Goal: Task Accomplishment & Management: Use online tool/utility

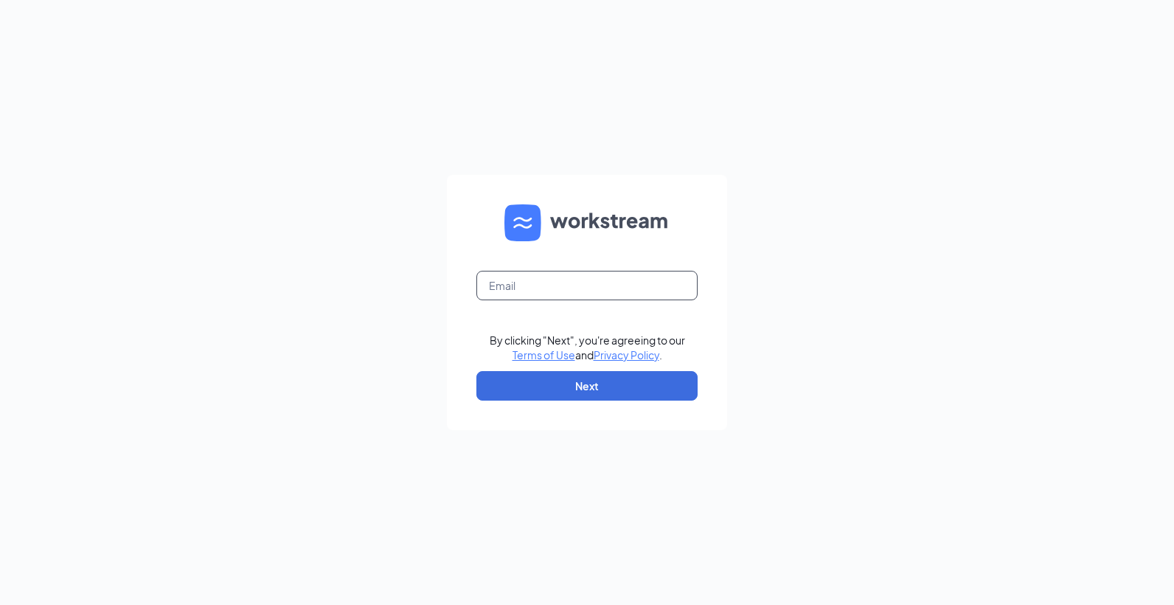
click at [599, 285] on input "text" at bounding box center [586, 285] width 221 height 29
type input "blair@mycoastalace.com"
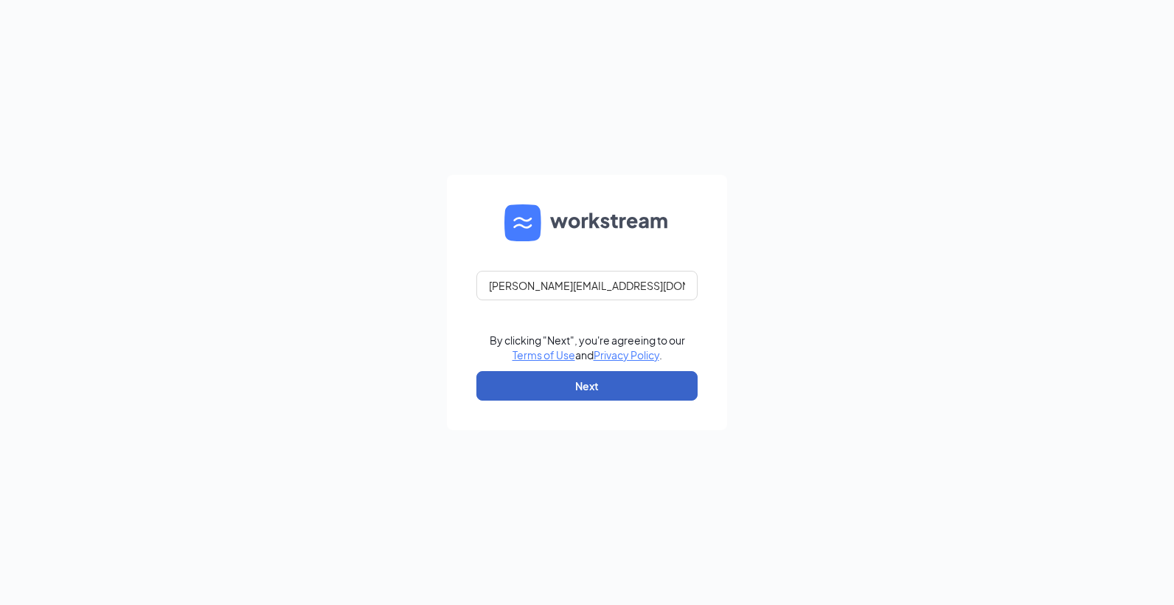
click at [604, 384] on button "Next" at bounding box center [586, 385] width 221 height 29
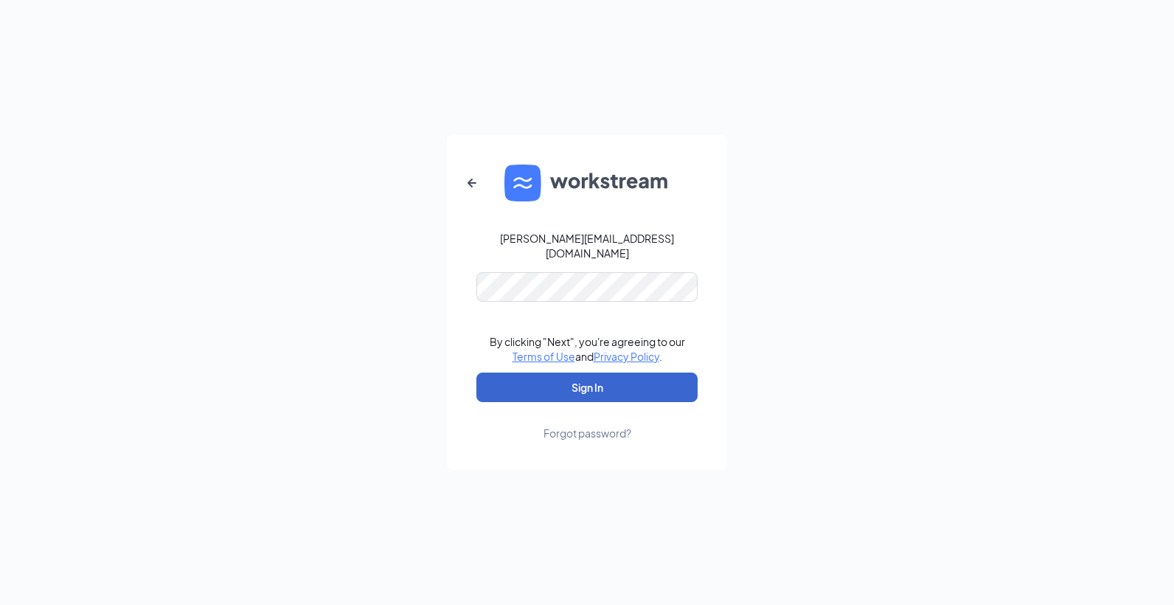
click at [634, 383] on button "Sign In" at bounding box center [586, 386] width 221 height 29
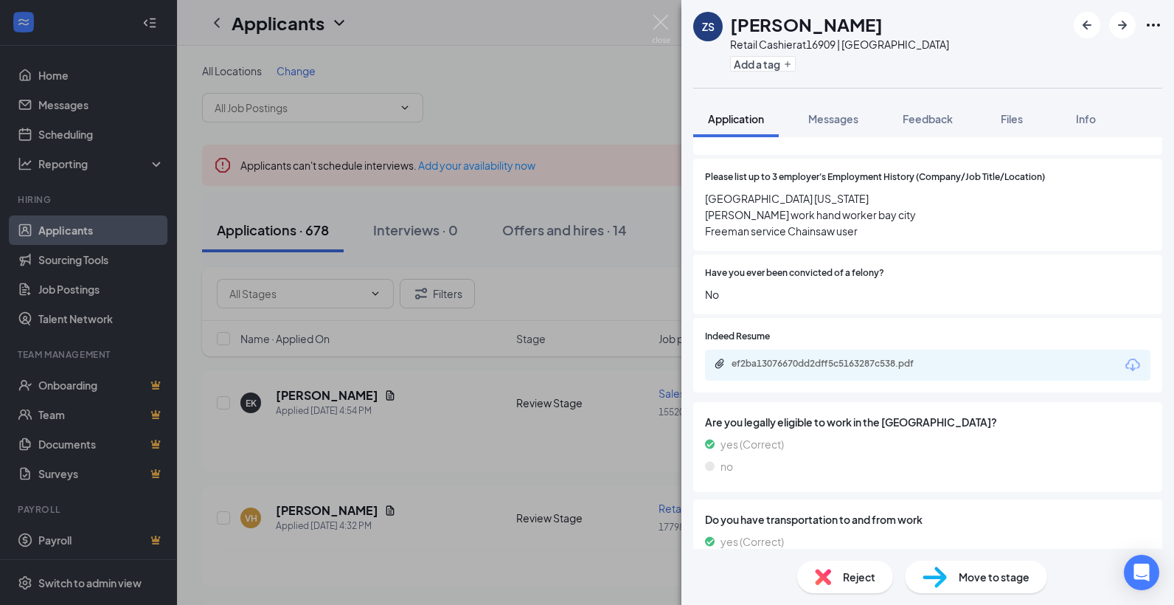
scroll to position [959, 0]
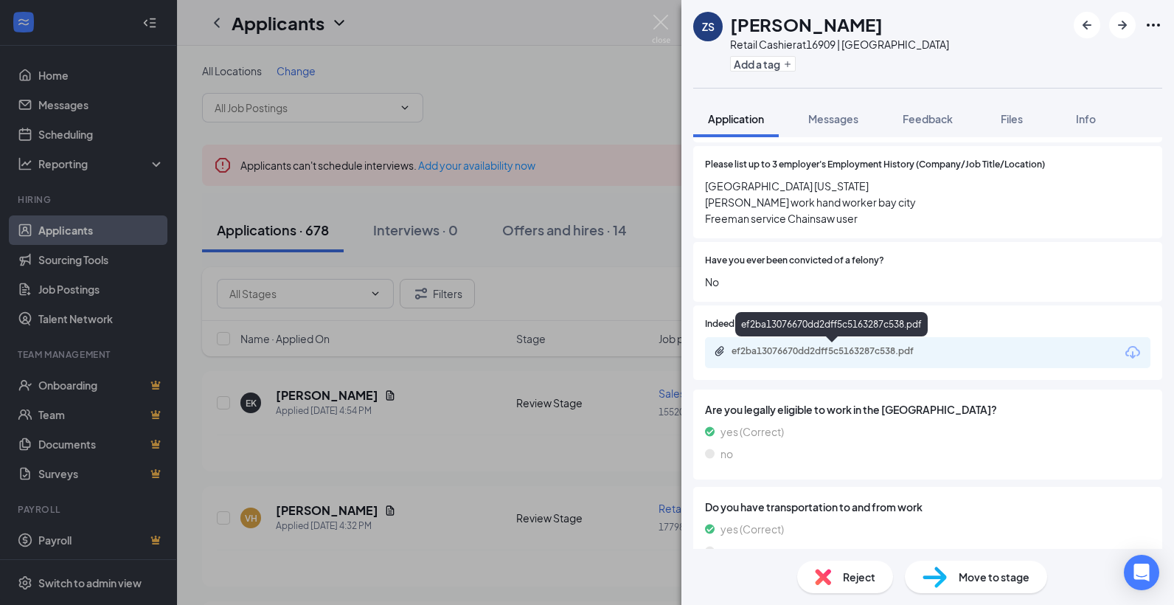
click at [872, 352] on div "ef2ba13076670dd2dff5c5163287c538.pdf" at bounding box center [834, 351] width 206 height 12
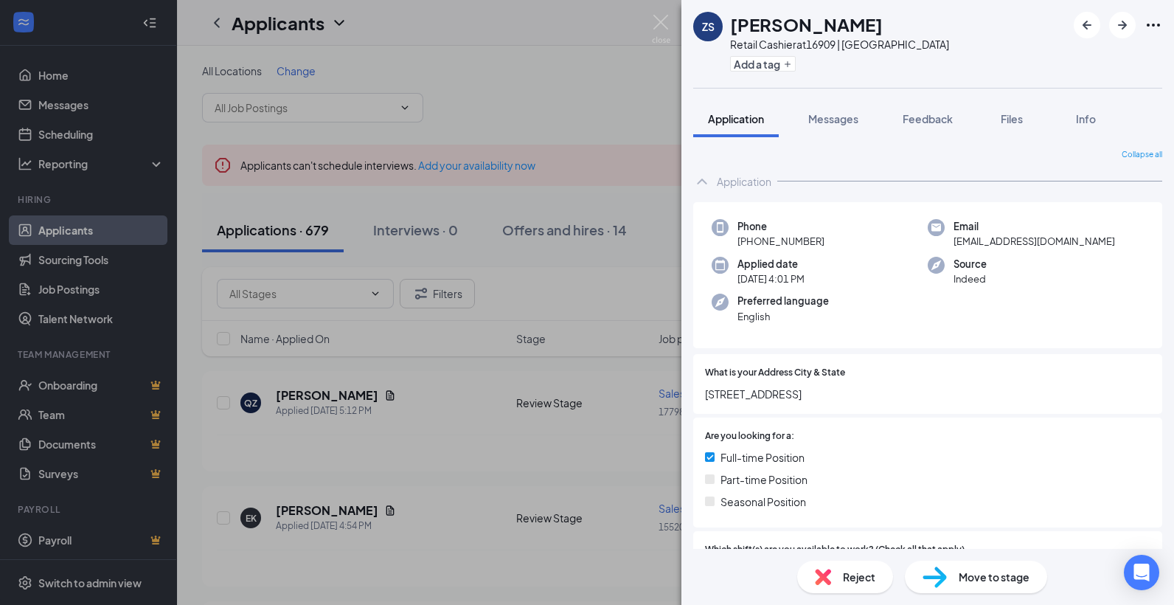
click at [850, 574] on span "Reject" at bounding box center [859, 577] width 32 height 16
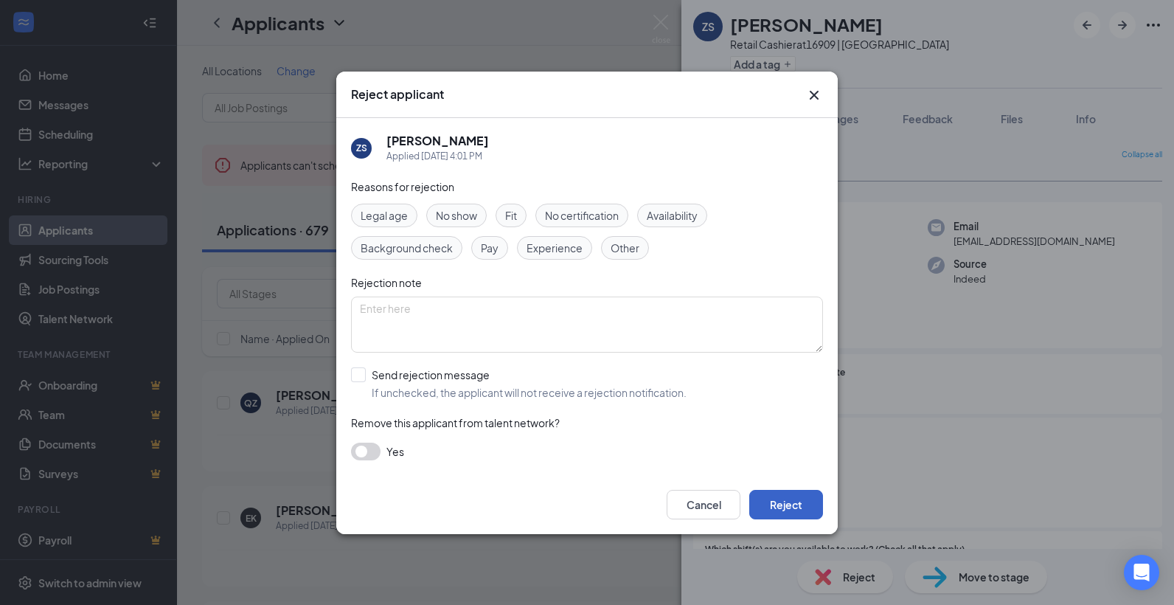
click at [780, 503] on button "Reject" at bounding box center [786, 504] width 74 height 29
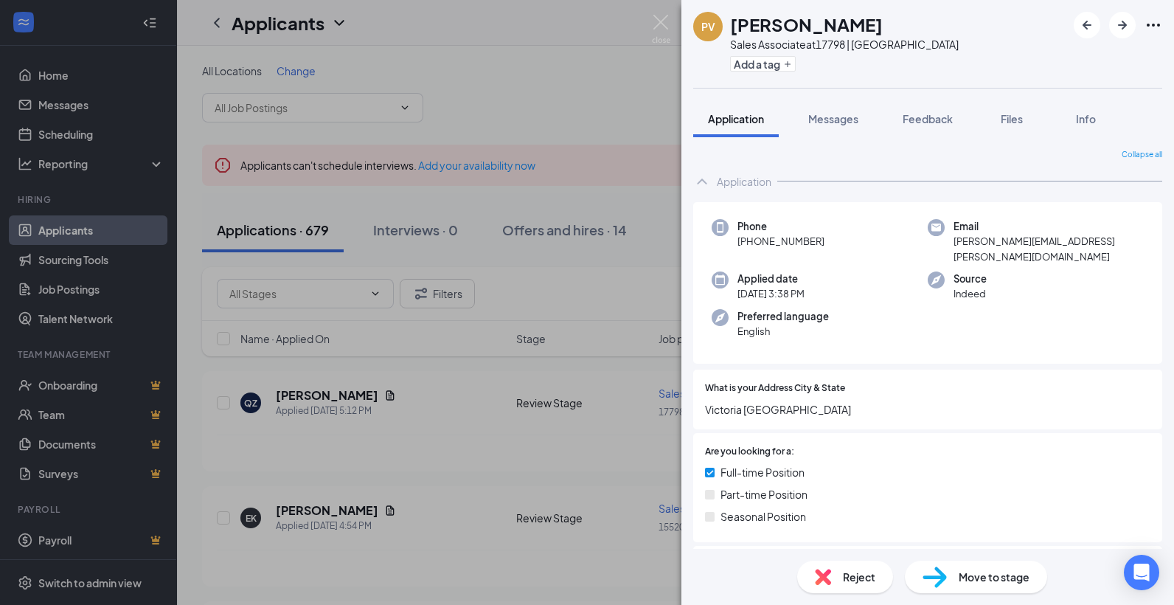
click at [558, 378] on div "PV Paul Vrana Sales Associate at 17798 | Victoria Add a tag Application Message…" at bounding box center [587, 302] width 1174 height 605
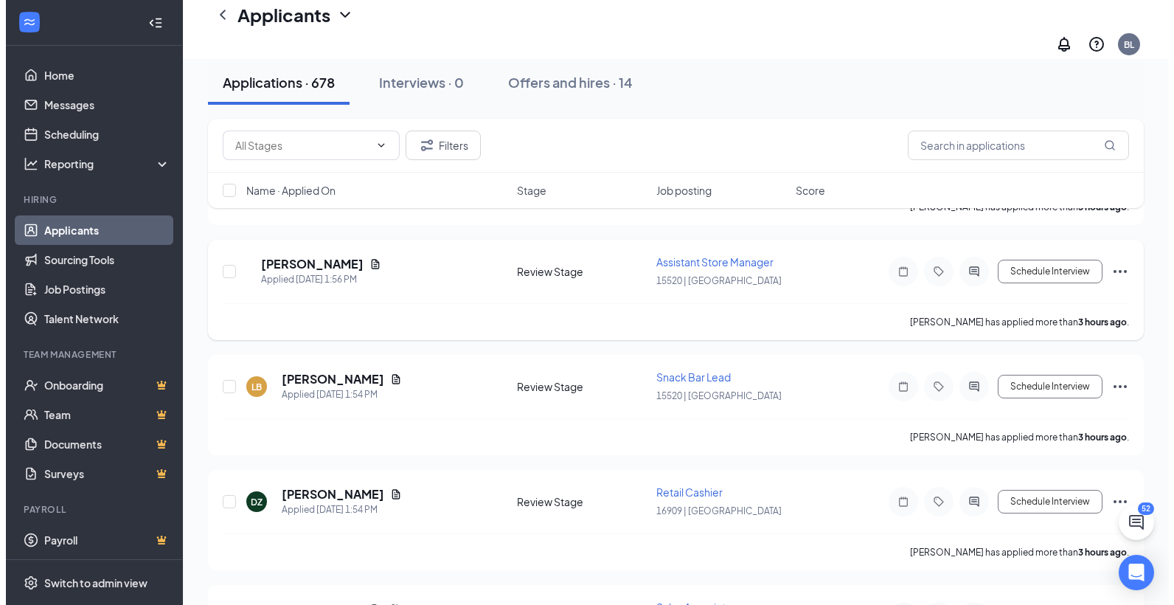
scroll to position [1254, 0]
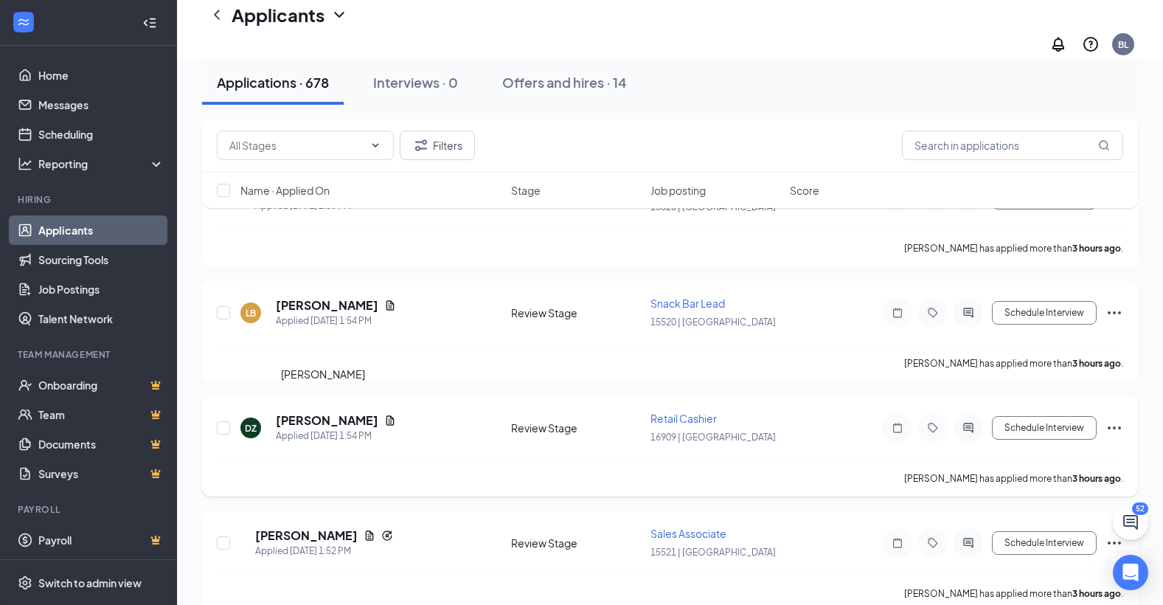
click at [316, 412] on h5 "[PERSON_NAME]" at bounding box center [327, 420] width 102 height 16
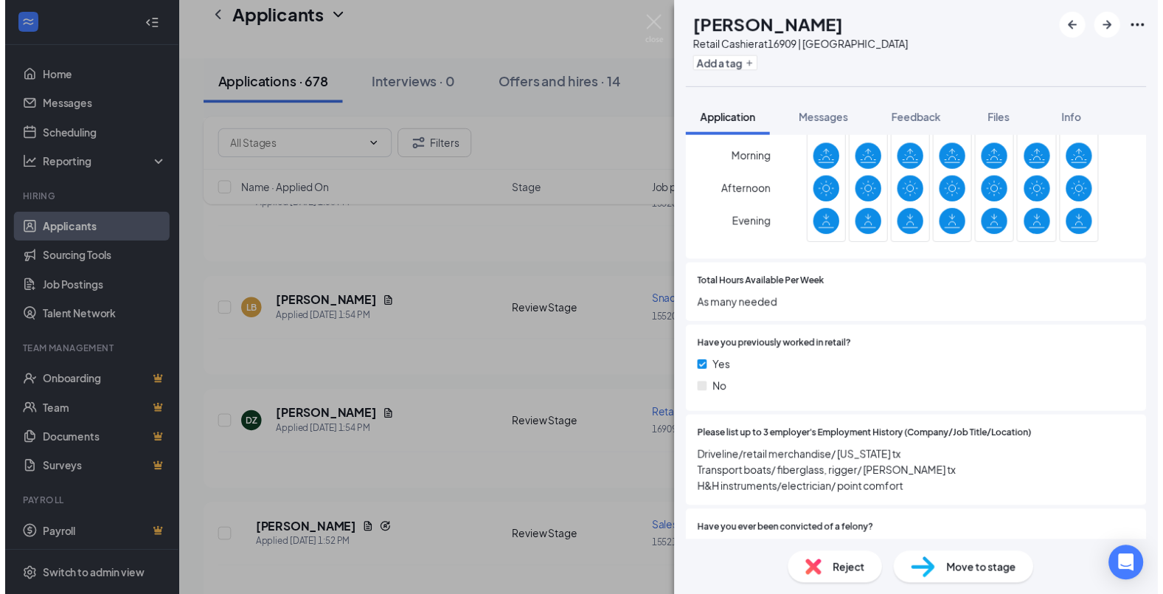
scroll to position [737, 0]
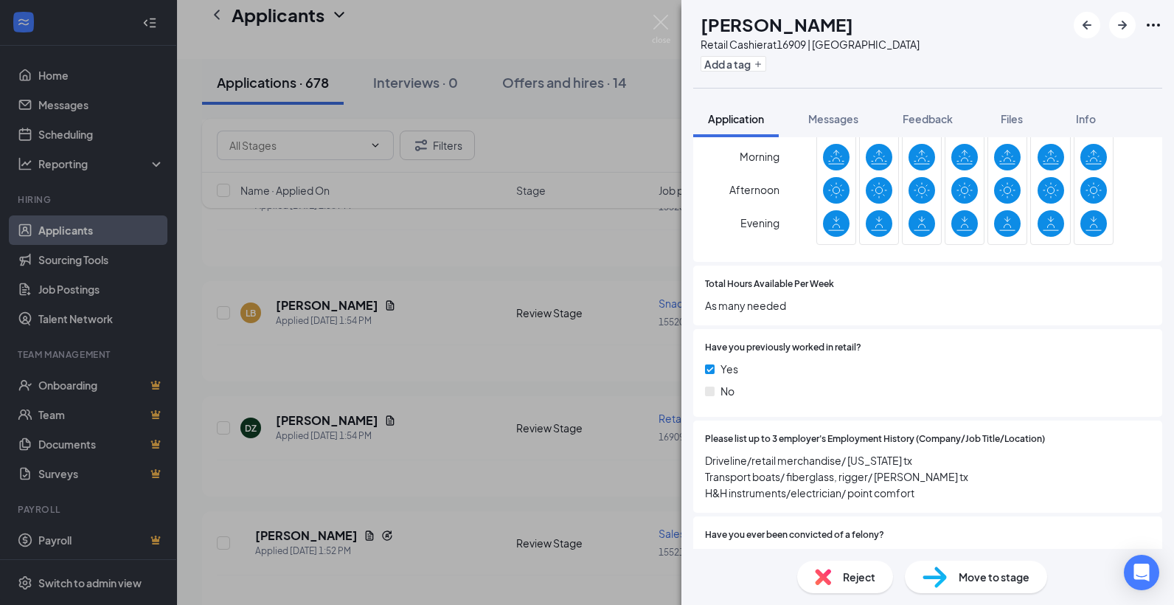
drag, startPoint x: 536, startPoint y: 476, endPoint x: 545, endPoint y: 459, distance: 18.5
click at [535, 477] on div "DZ Damion Zarate Retail Cashier at 16909 | Bay City Add a tag Application Messa…" at bounding box center [587, 302] width 1174 height 605
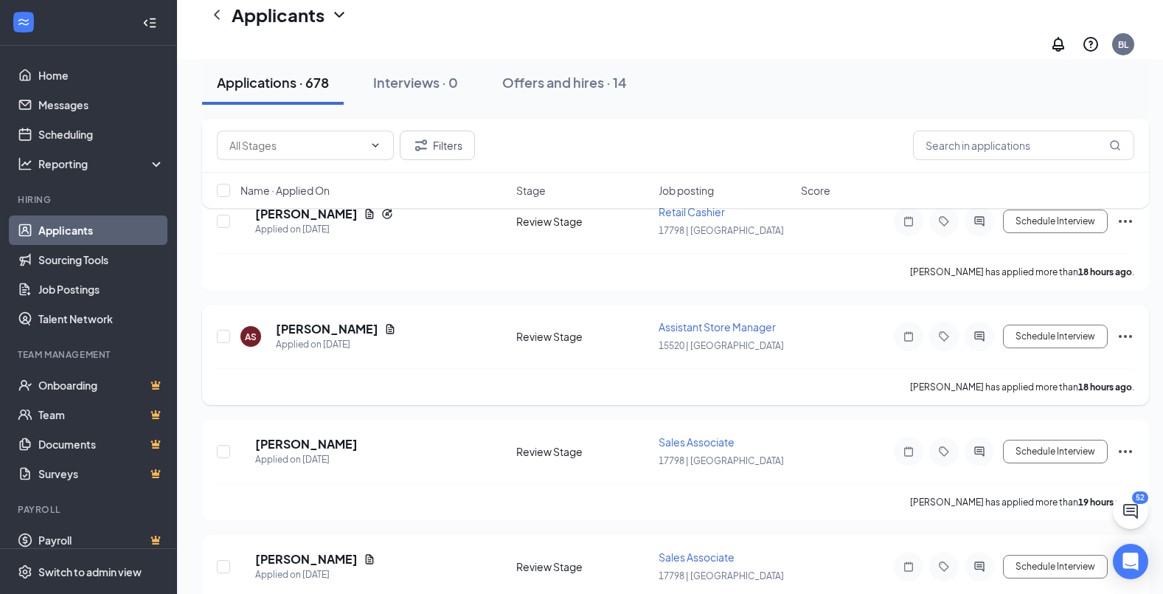
scroll to position [3097, 0]
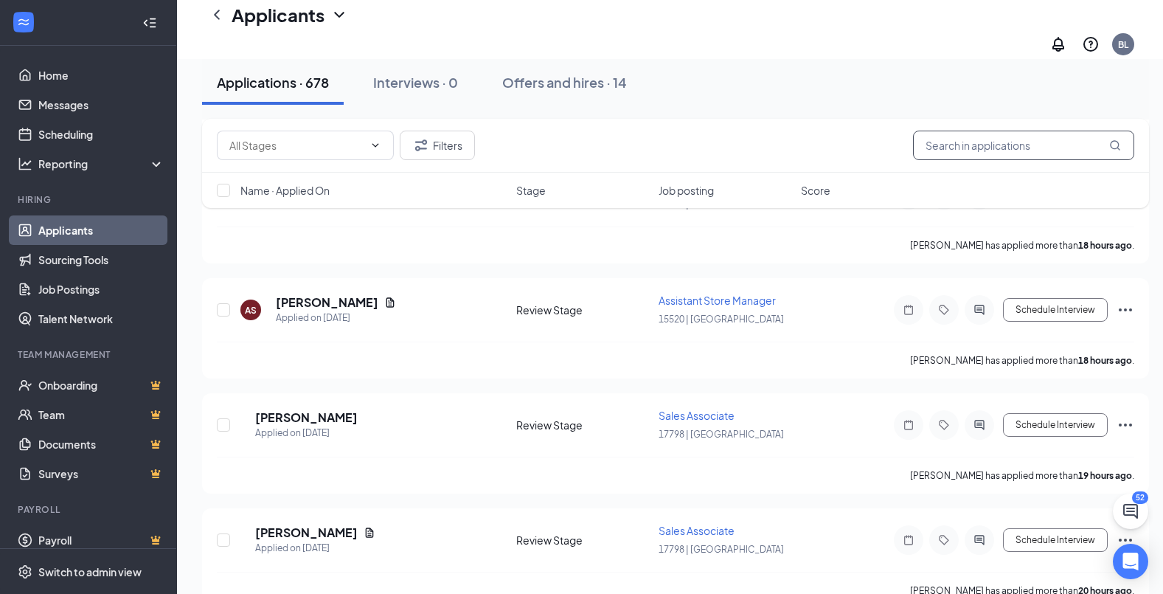
click at [1021, 153] on input "text" at bounding box center [1023, 145] width 221 height 29
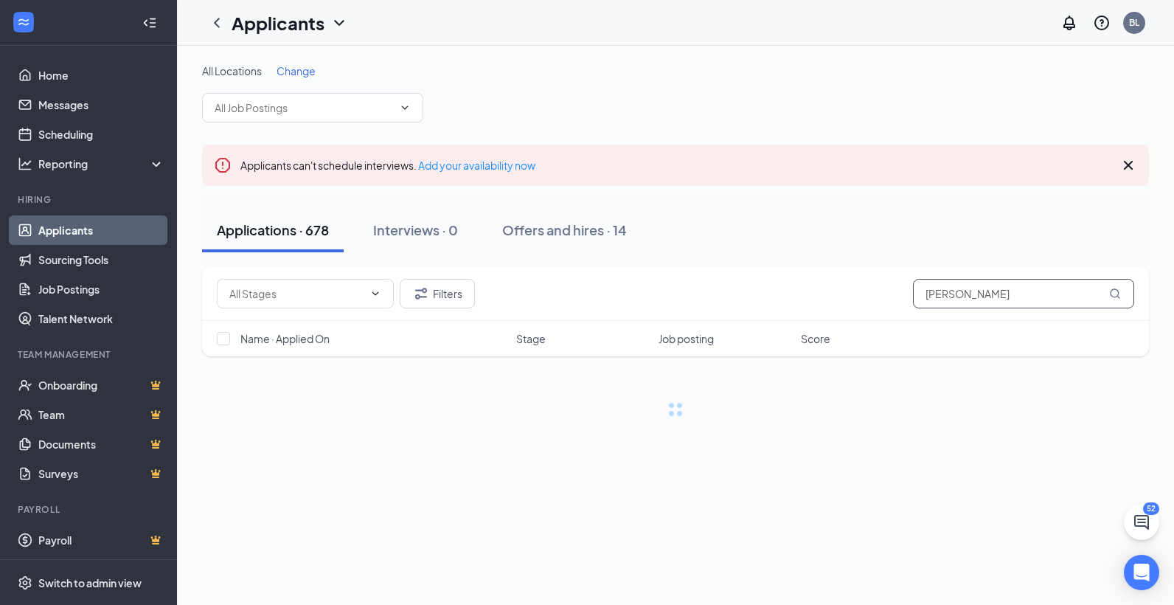
type input "tuttle"
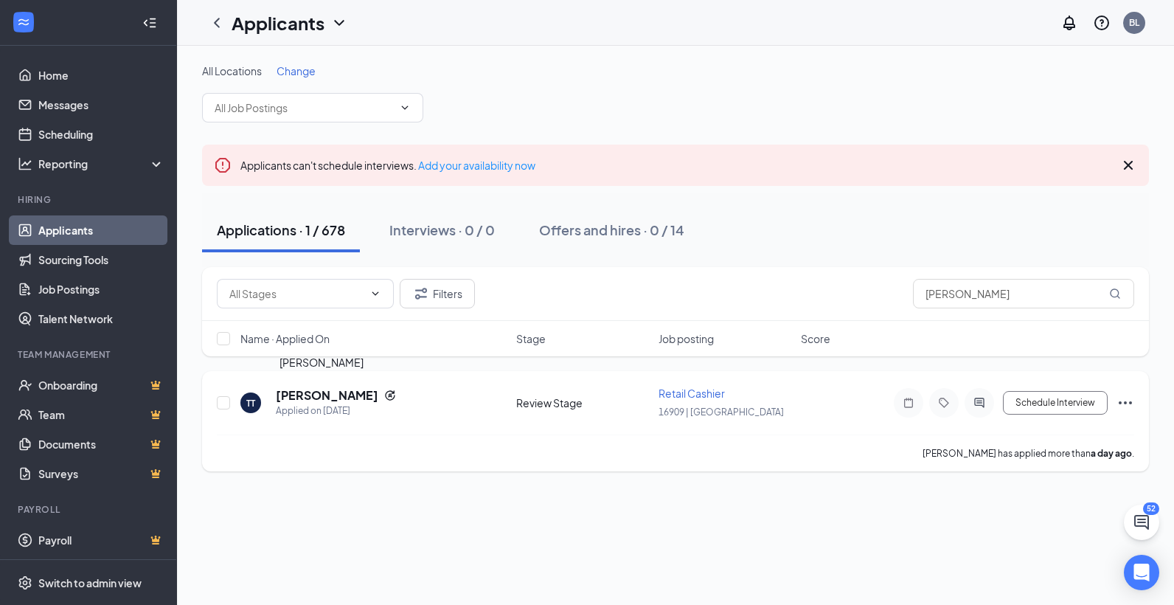
click at [335, 399] on h5 "Taryn Tuttle" at bounding box center [327, 395] width 102 height 16
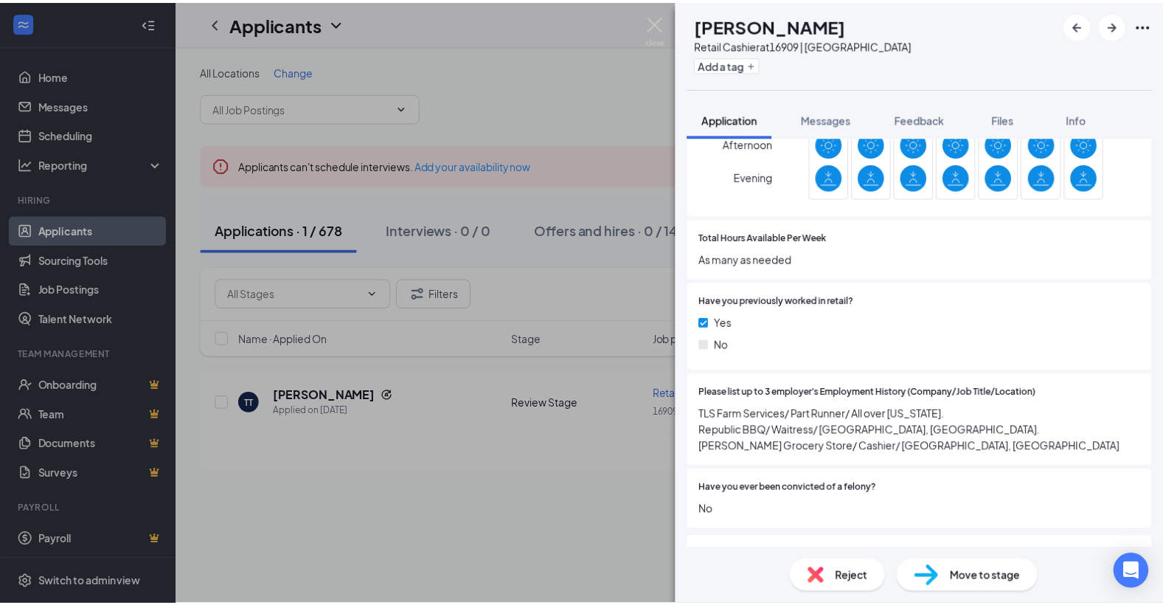
scroll to position [767, 0]
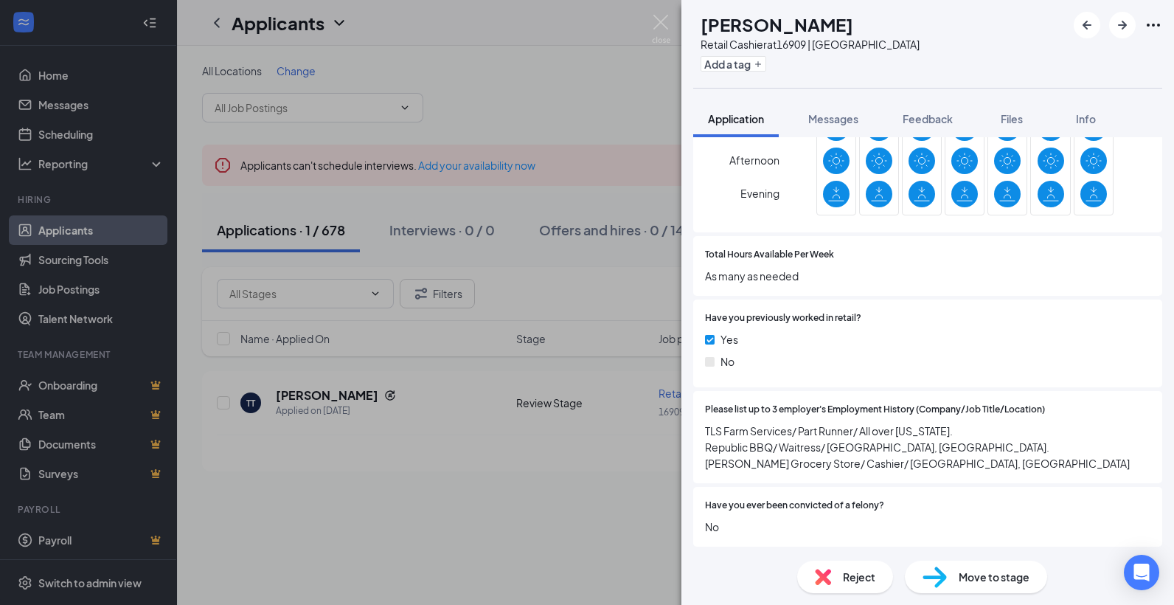
click at [827, 585] on div "Reject" at bounding box center [845, 576] width 96 height 32
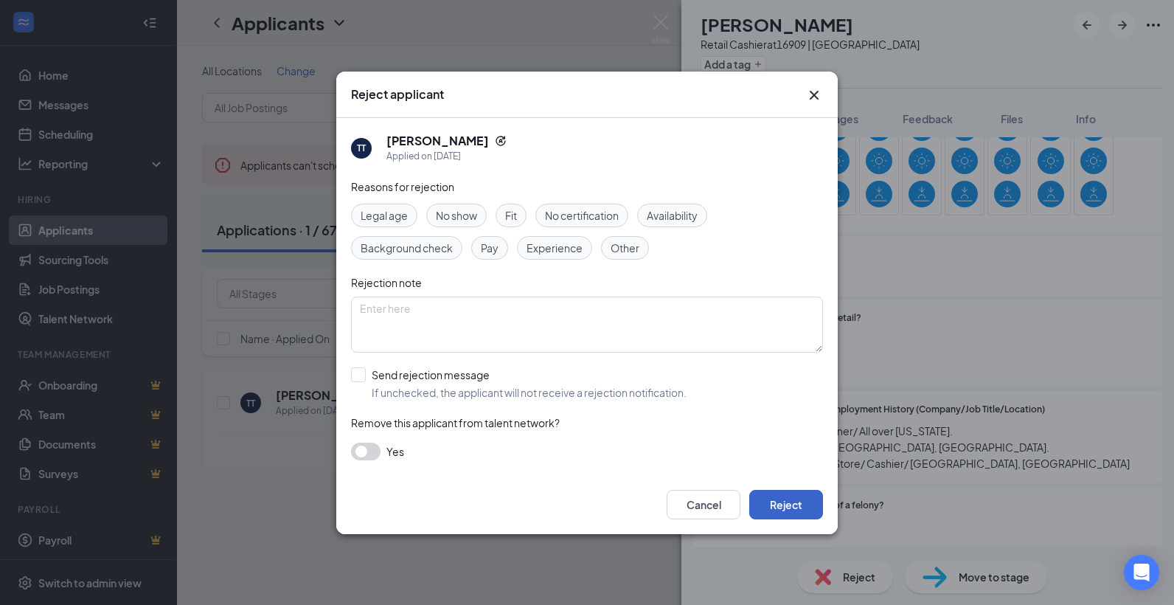
click at [787, 508] on button "Reject" at bounding box center [786, 504] width 74 height 29
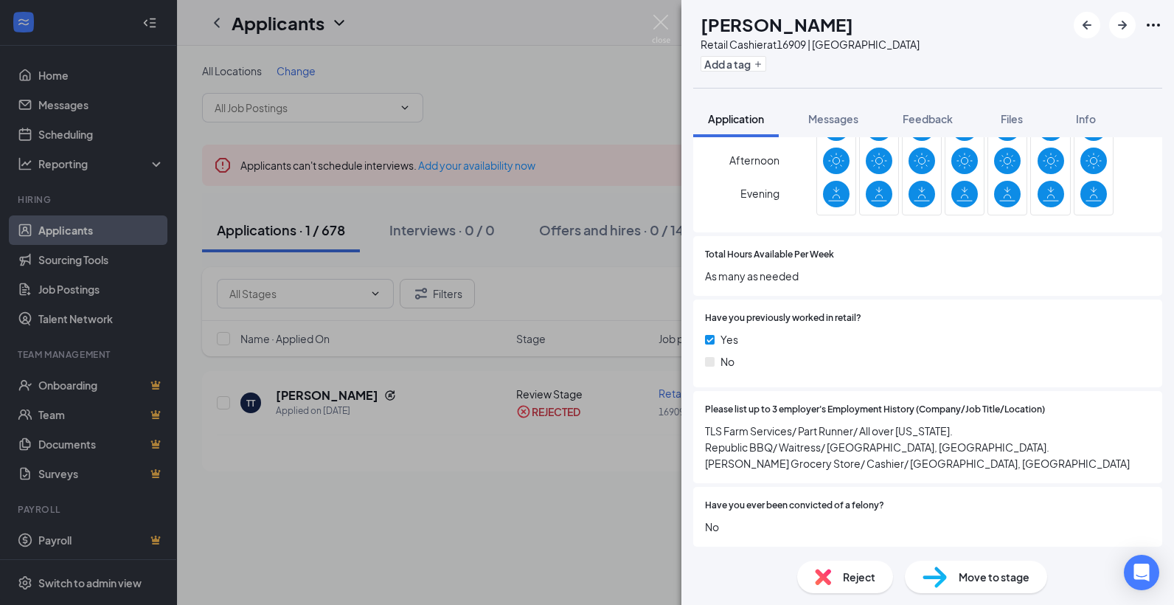
click at [841, 583] on div "Reject" at bounding box center [845, 576] width 96 height 32
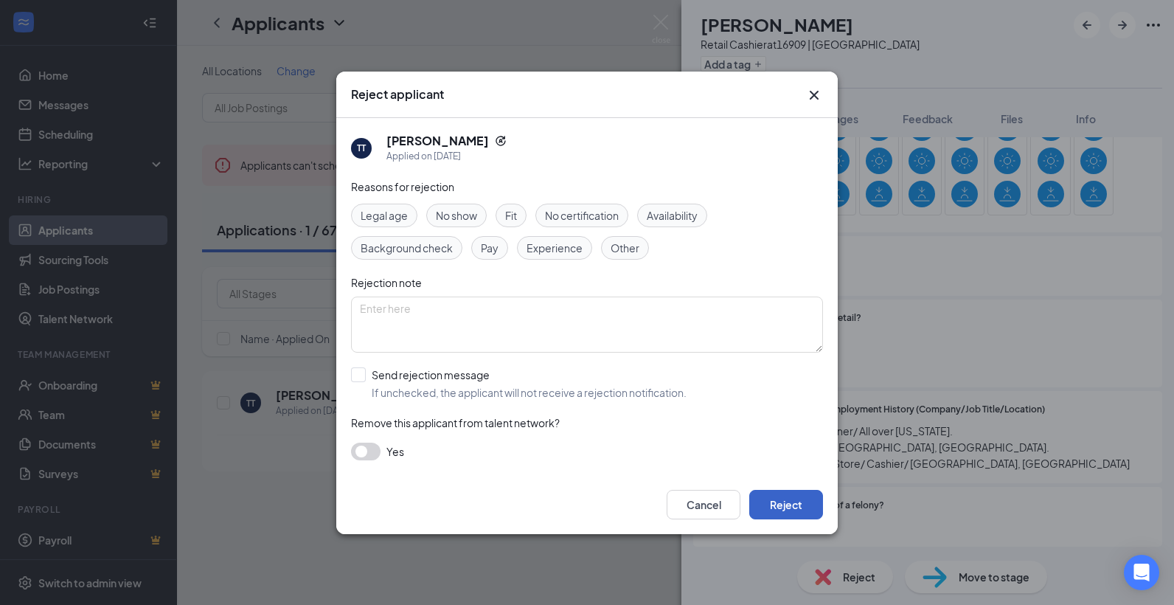
click at [791, 508] on button "Reject" at bounding box center [786, 504] width 74 height 29
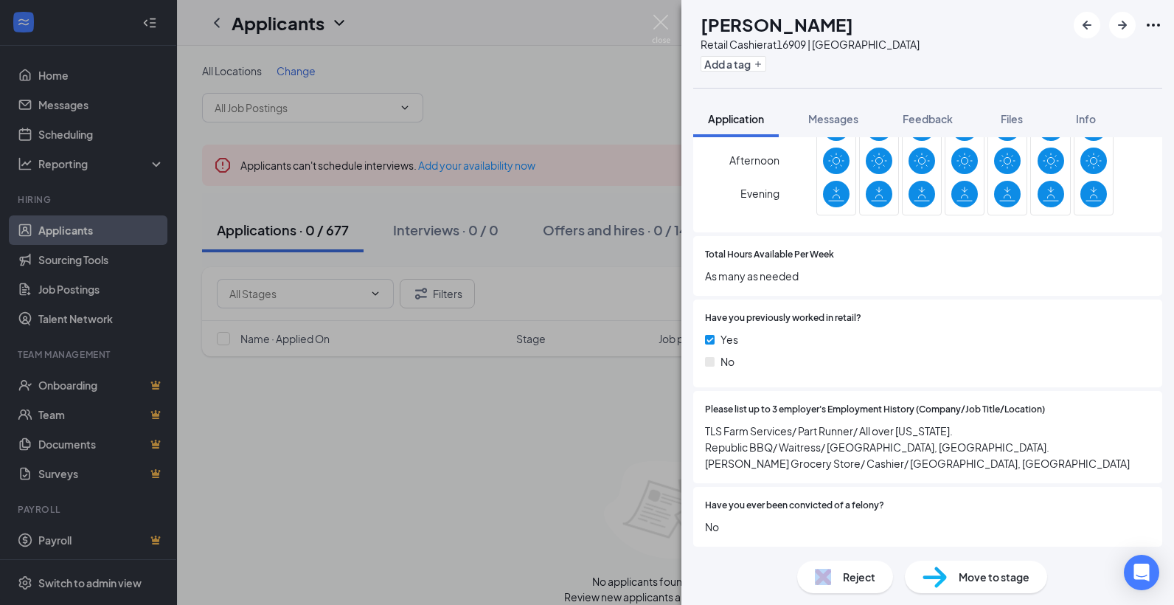
click at [838, 582] on div "Reject" at bounding box center [845, 576] width 96 height 32
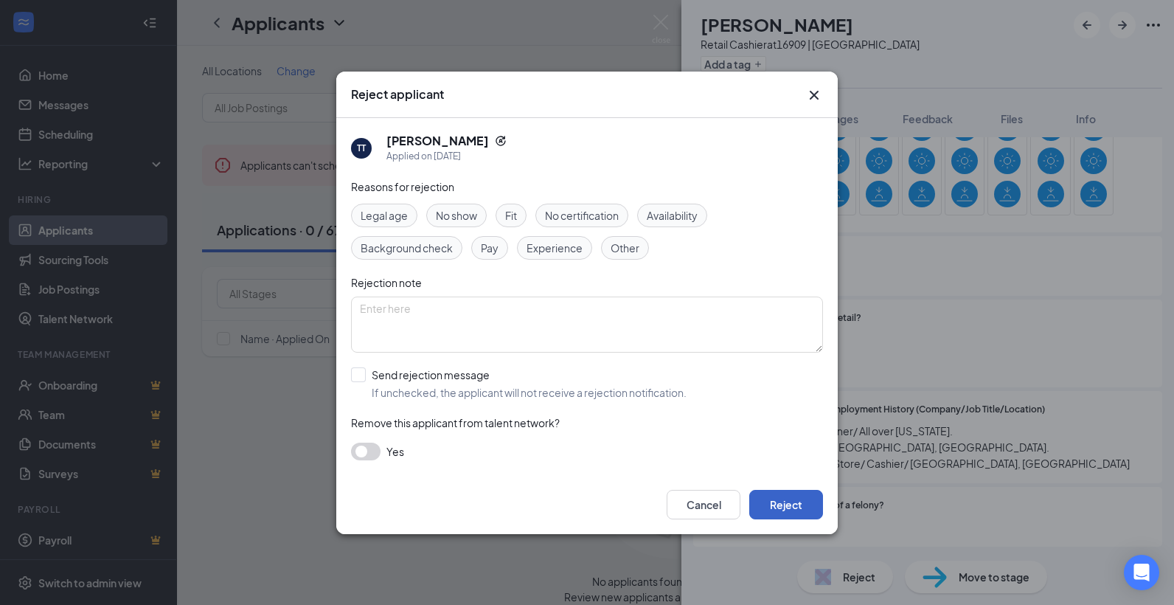
click at [809, 496] on button "Reject" at bounding box center [786, 504] width 74 height 29
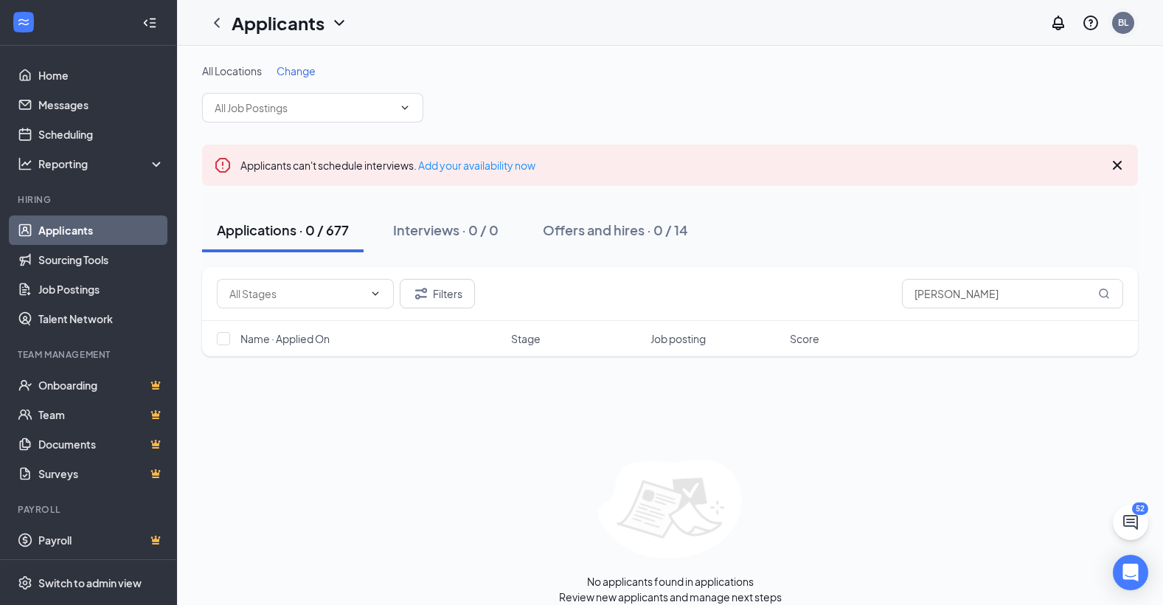
click at [1124, 30] on div "BL" at bounding box center [1123, 23] width 22 height 22
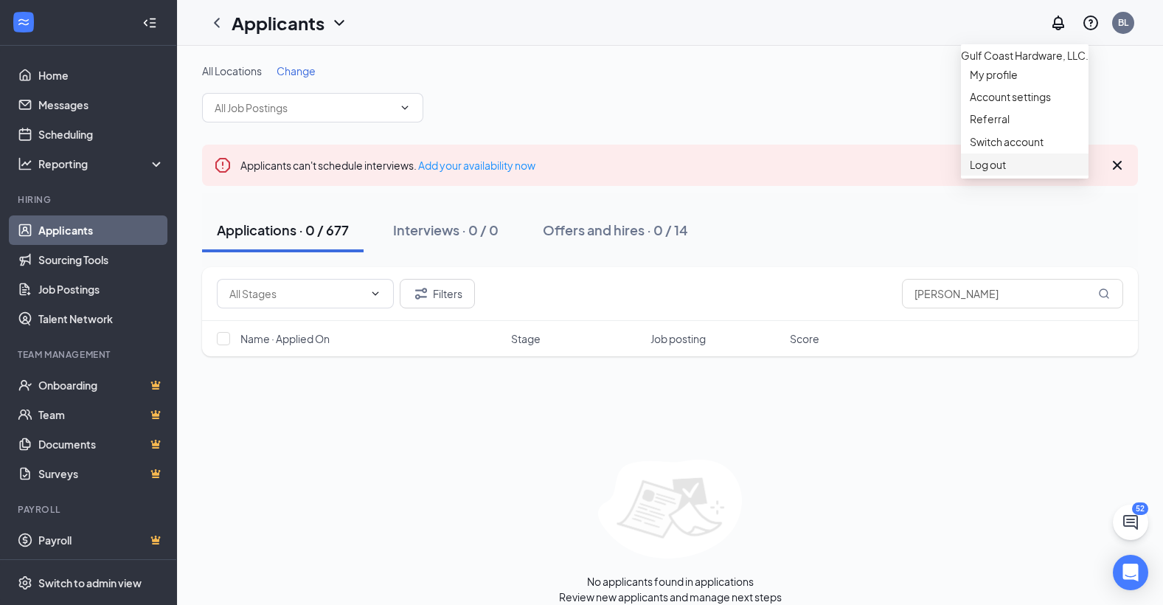
click at [984, 172] on div "Log out" at bounding box center [1025, 164] width 110 height 15
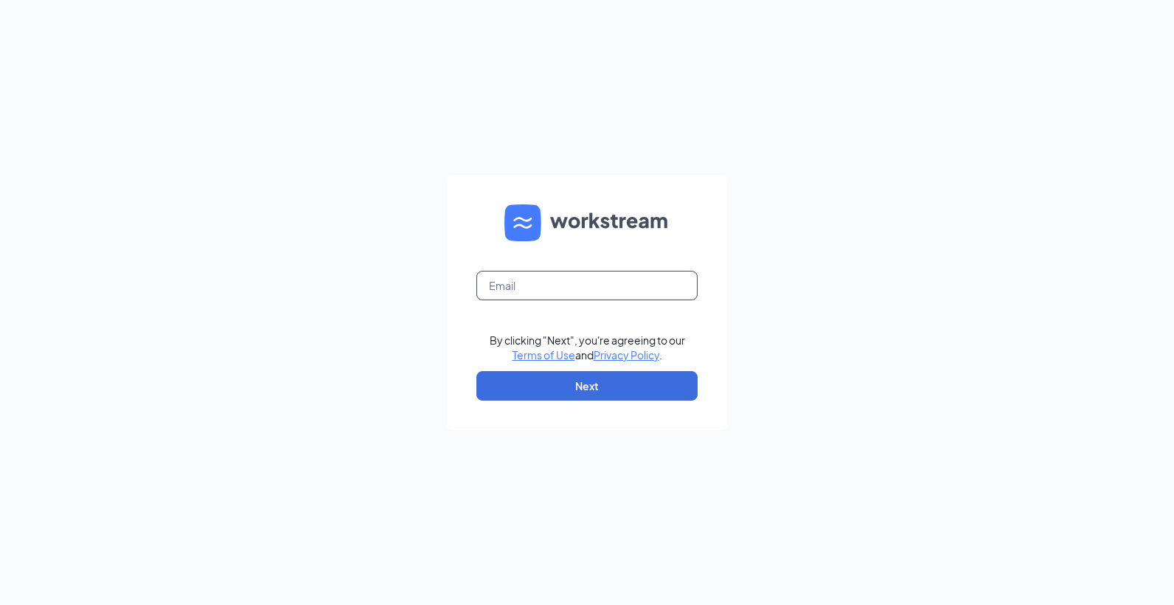
click at [548, 284] on input "text" at bounding box center [586, 285] width 221 height 29
type input "[PERSON_NAME][EMAIL_ADDRESS][DOMAIN_NAME]"
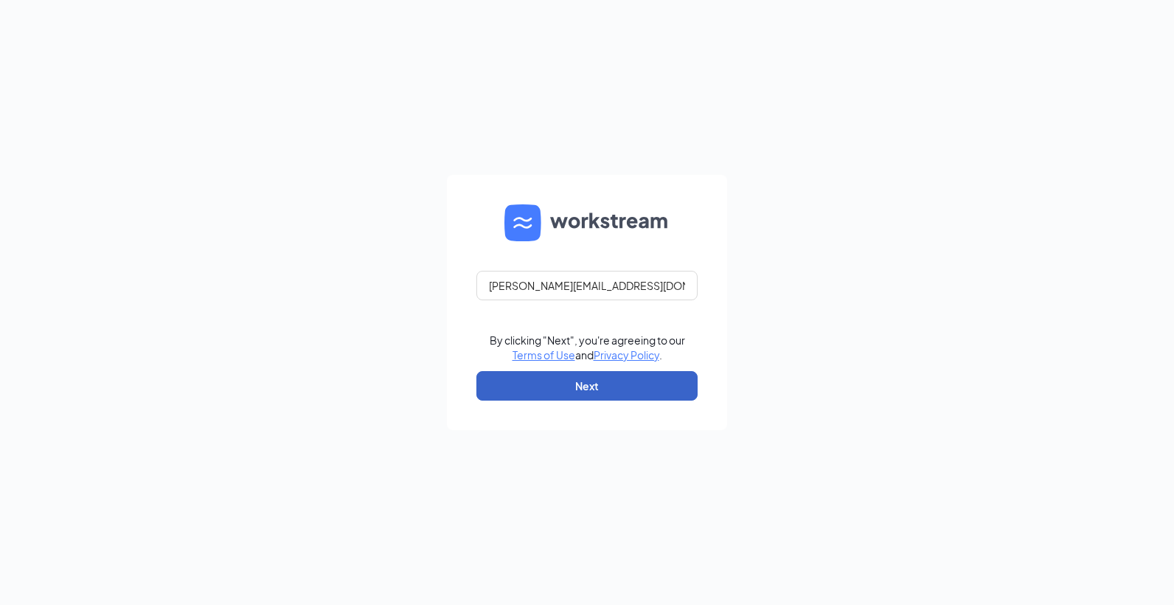
click at [588, 378] on button "Next" at bounding box center [586, 385] width 221 height 29
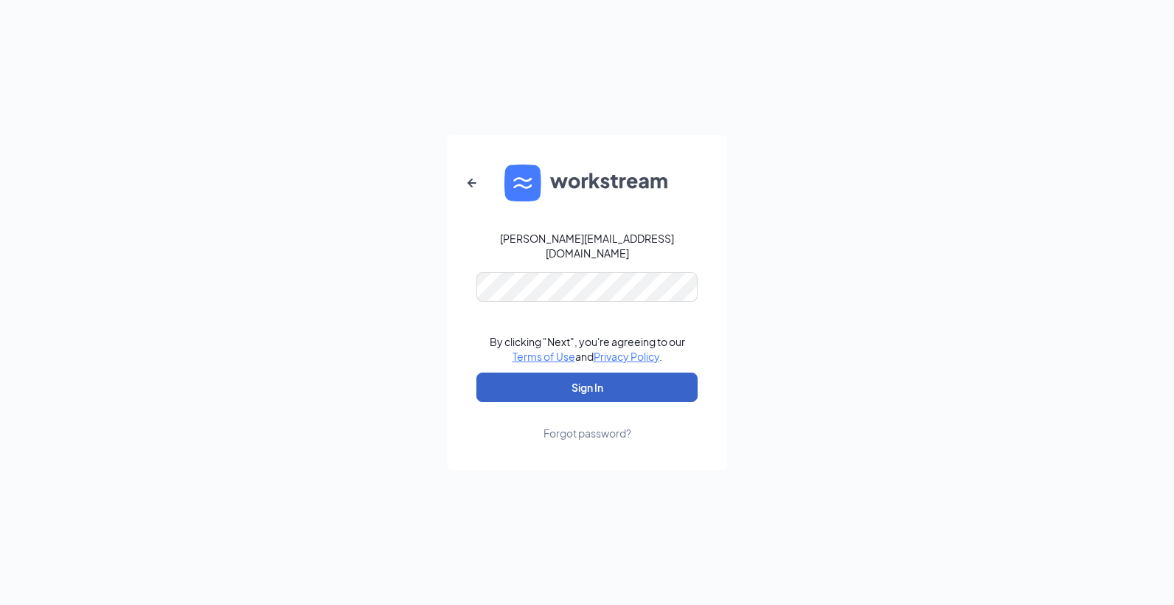
click at [478, 383] on button "Sign In" at bounding box center [586, 386] width 221 height 29
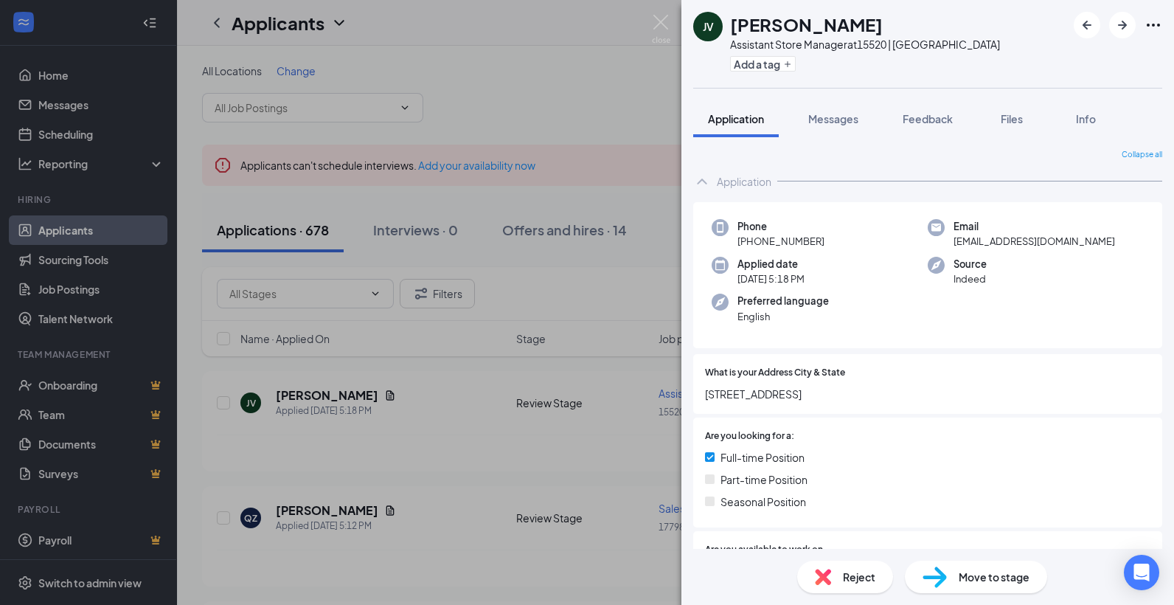
click at [472, 396] on div "JV [PERSON_NAME] Assistant Store Manager at 15520 | Rockport Add a tag Applicat…" at bounding box center [587, 302] width 1174 height 605
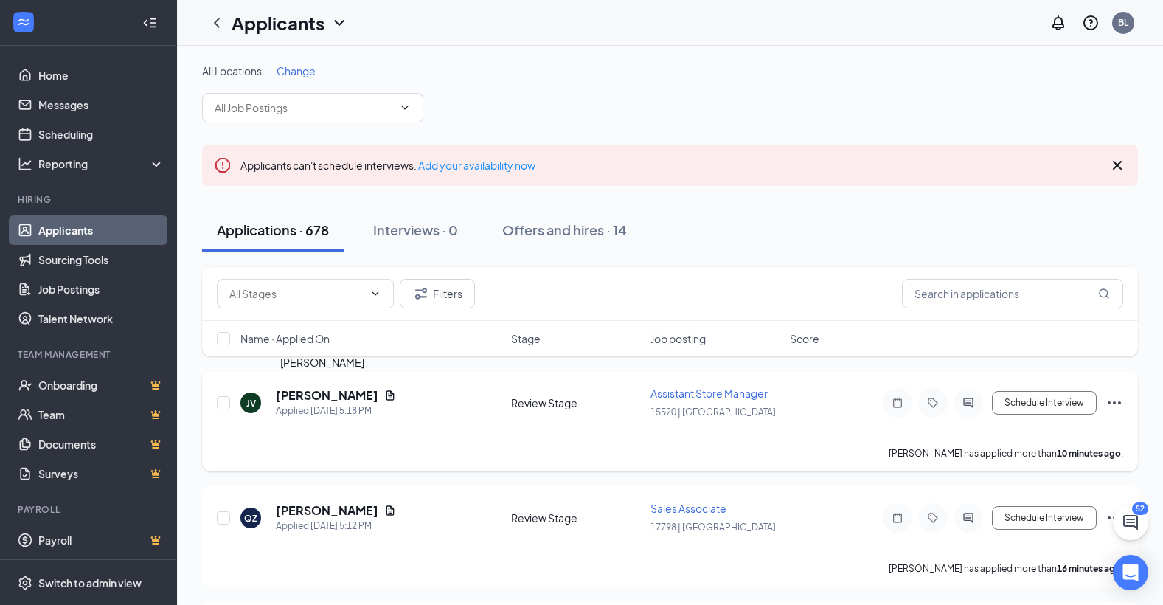
click at [308, 395] on h5 "[PERSON_NAME]" at bounding box center [327, 395] width 102 height 16
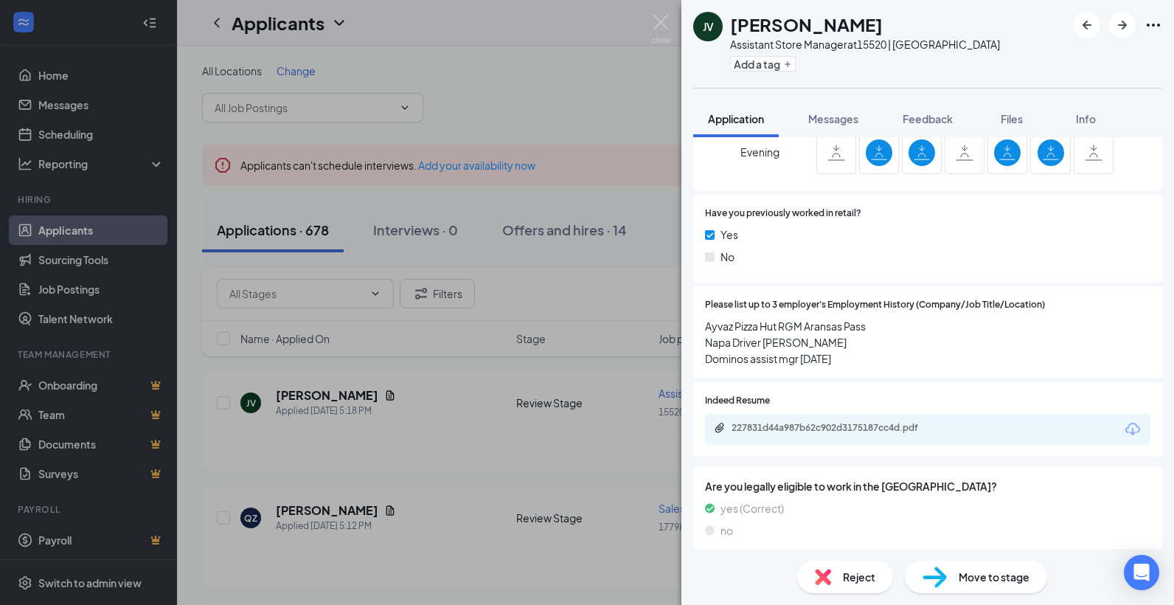
scroll to position [737, 0]
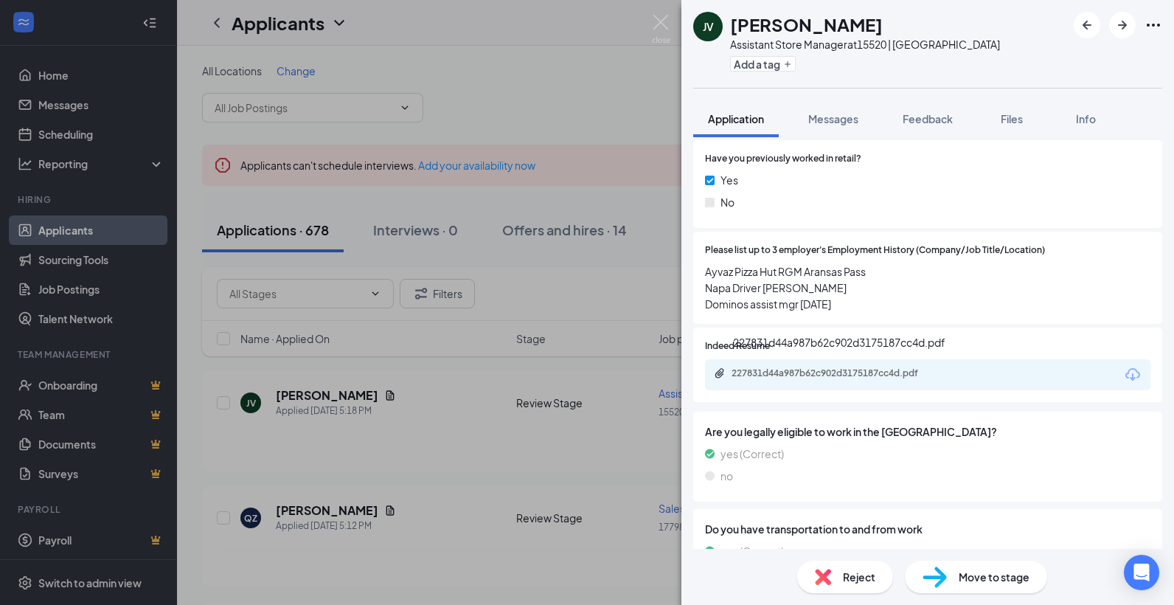
click at [825, 375] on div "227831d44a987b62c902d3175187cc4d.pdf" at bounding box center [834, 373] width 206 height 12
click at [853, 568] on div "Reject" at bounding box center [845, 576] width 96 height 32
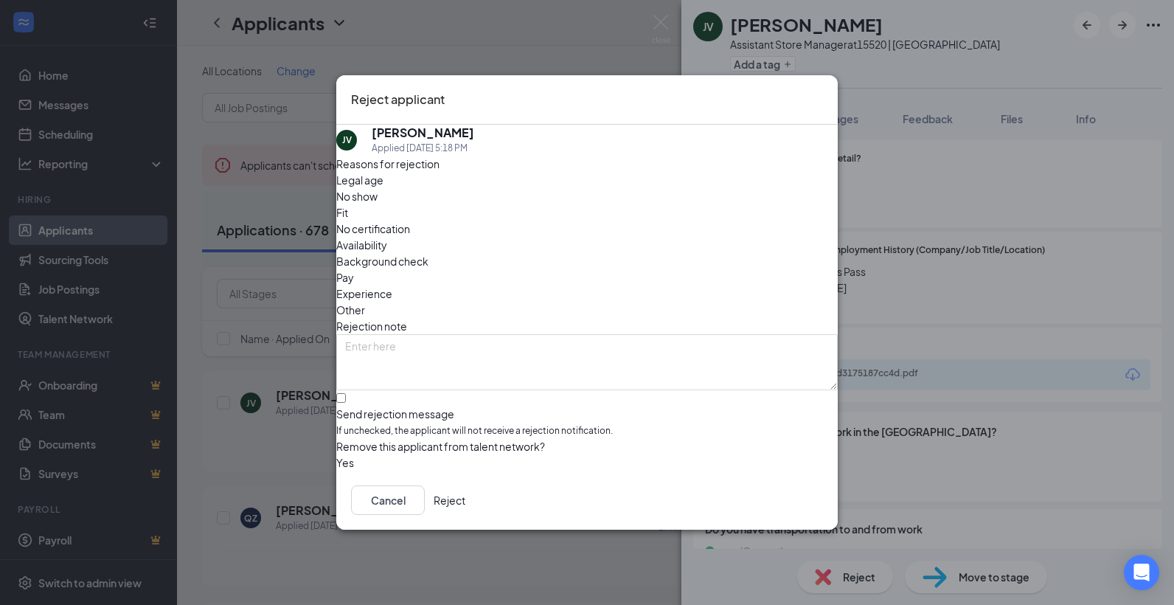
click at [465, 510] on button "Reject" at bounding box center [450, 499] width 32 height 29
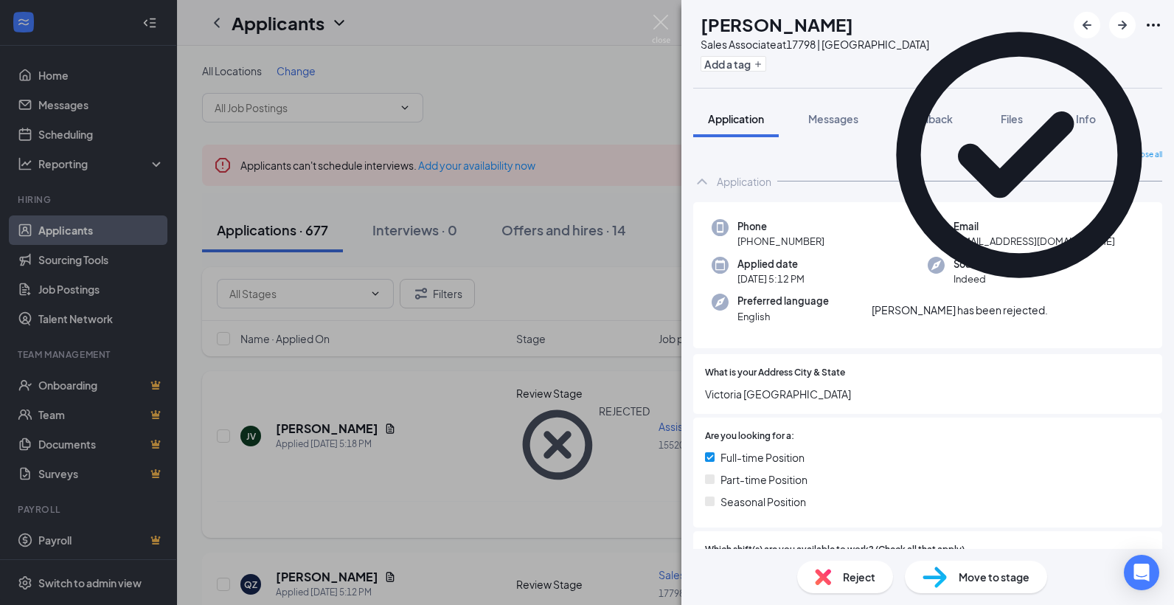
click at [501, 445] on div "QZ [PERSON_NAME] Sales Associate at 17798 | Victoria Add a tag Application Mess…" at bounding box center [587, 302] width 1174 height 605
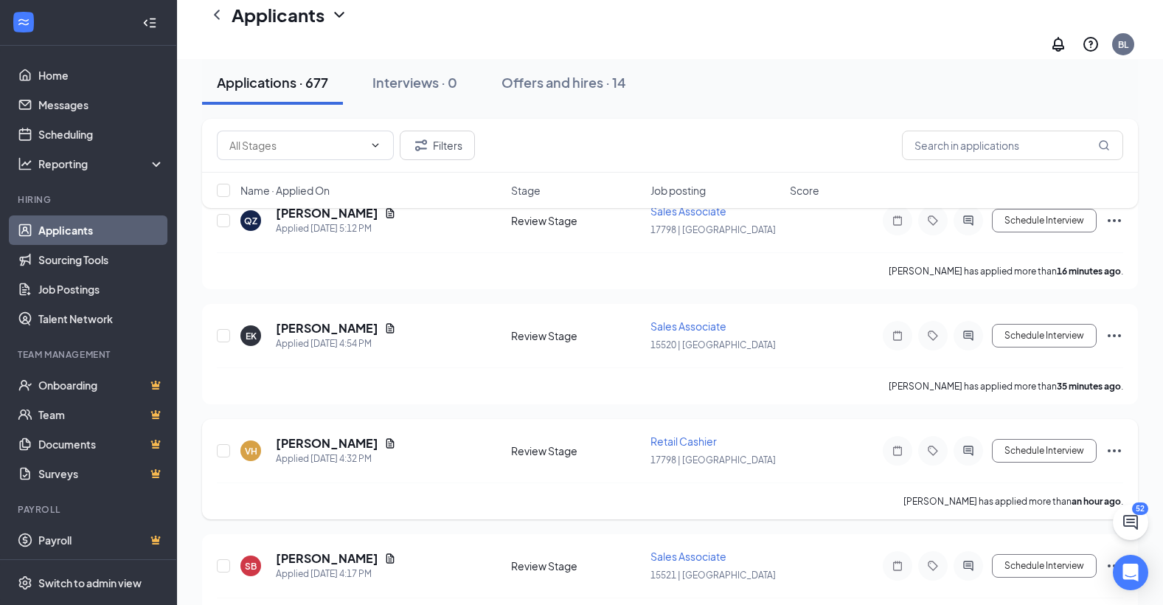
scroll to position [295, 0]
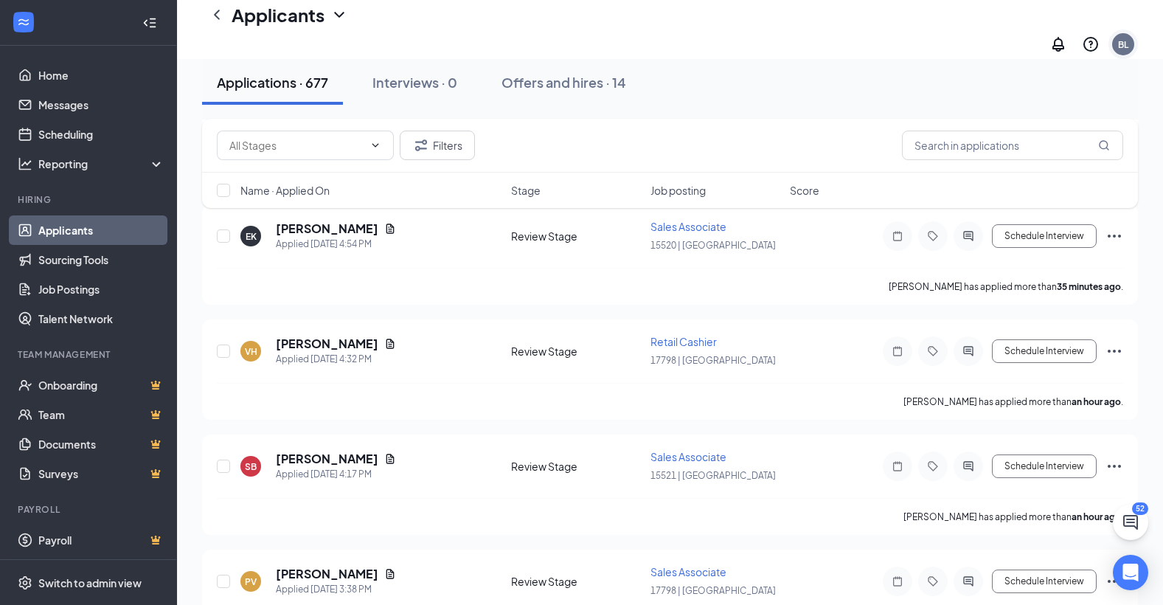
click at [1128, 38] on div "BL" at bounding box center [1123, 44] width 10 height 13
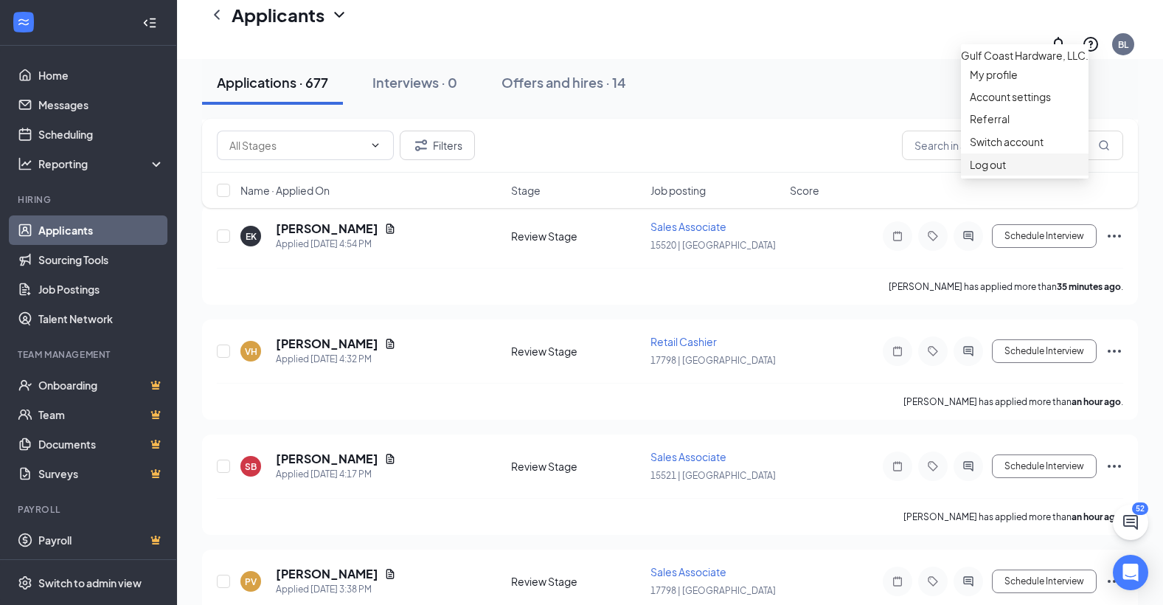
click at [987, 172] on div "Log out" at bounding box center [1025, 164] width 110 height 15
